Goal: Task Accomplishment & Management: Manage account settings

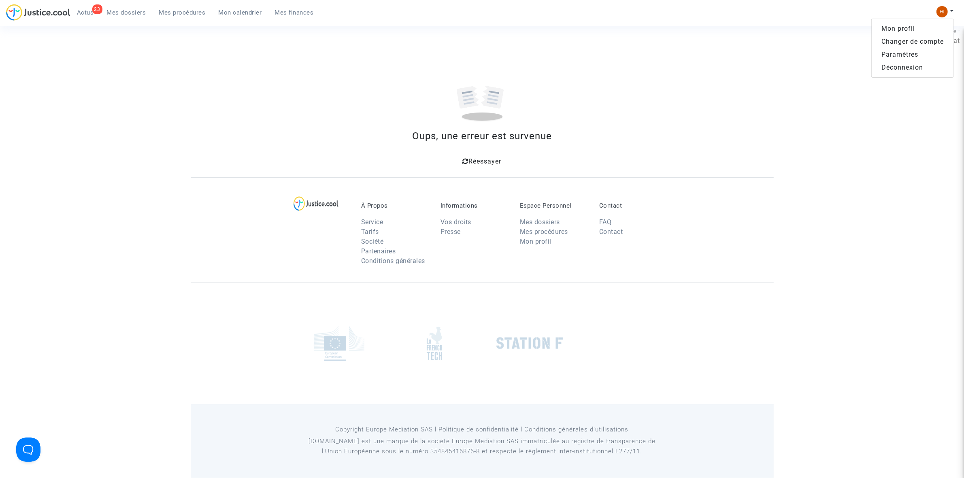
click at [922, 38] on link "Changer de compte" at bounding box center [913, 41] width 82 height 13
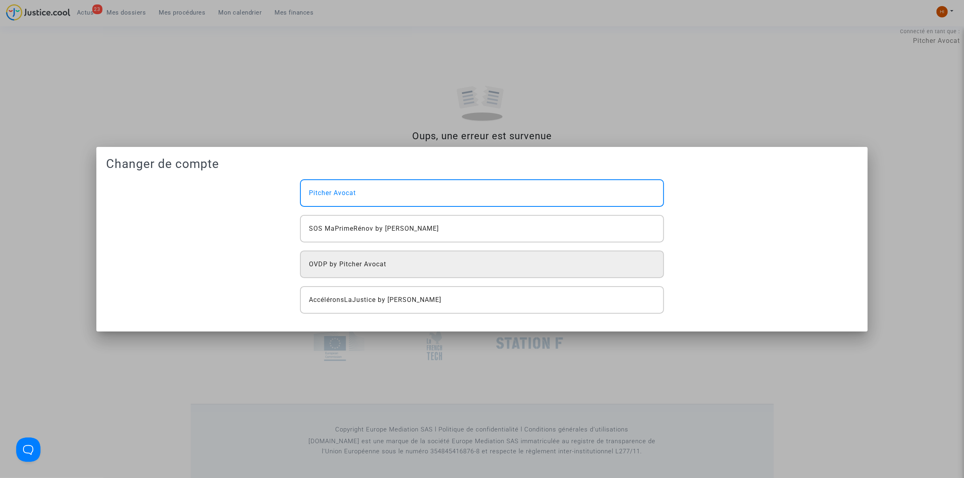
click at [324, 268] on span "OVDP by Pitcher Avocat" at bounding box center [347, 264] width 77 height 10
